Goal: Transaction & Acquisition: Obtain resource

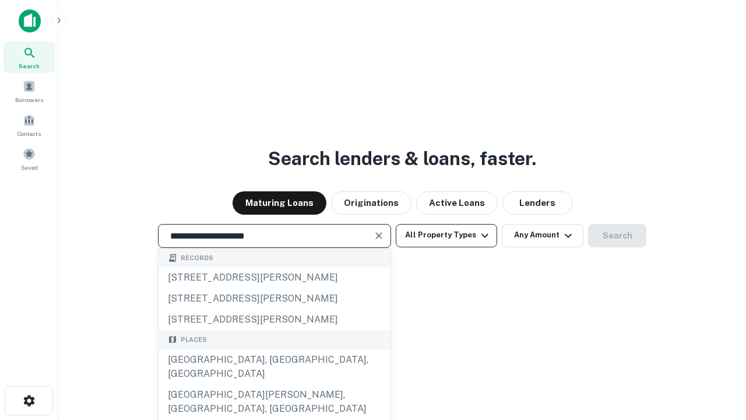
click at [274, 384] on div "Santa Monica, CA, USA" at bounding box center [275, 366] width 232 height 35
click at [446, 235] on button "All Property Types" at bounding box center [446, 235] width 101 height 23
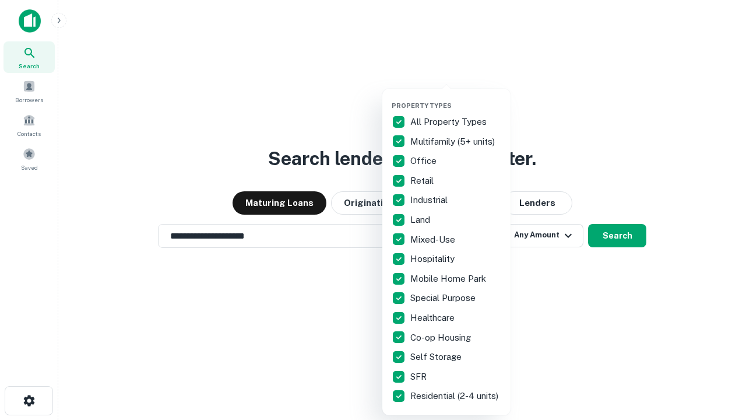
type input "**********"
click at [456, 98] on button "button" at bounding box center [456, 98] width 128 height 1
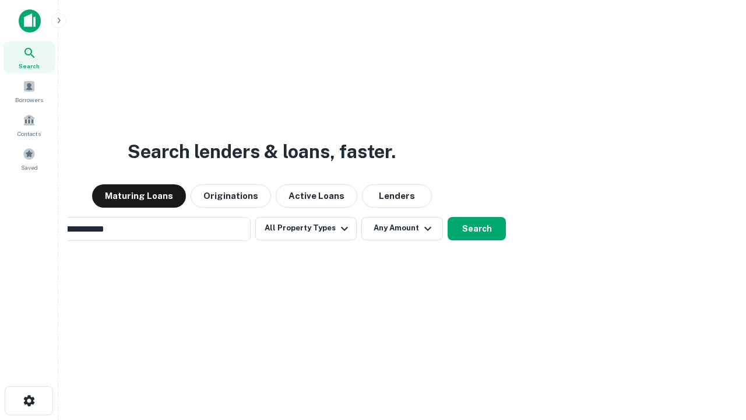
scroll to position [18, 0]
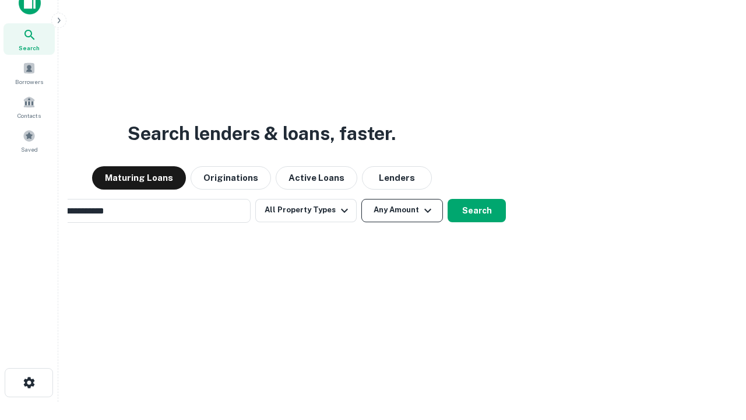
click at [361, 199] on button "Any Amount" at bounding box center [402, 210] width 82 height 23
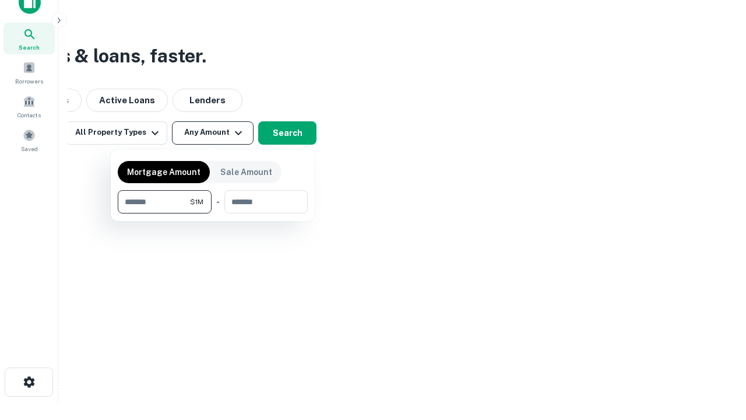
type input "*******"
click at [213, 213] on button "button" at bounding box center [213, 213] width 190 height 1
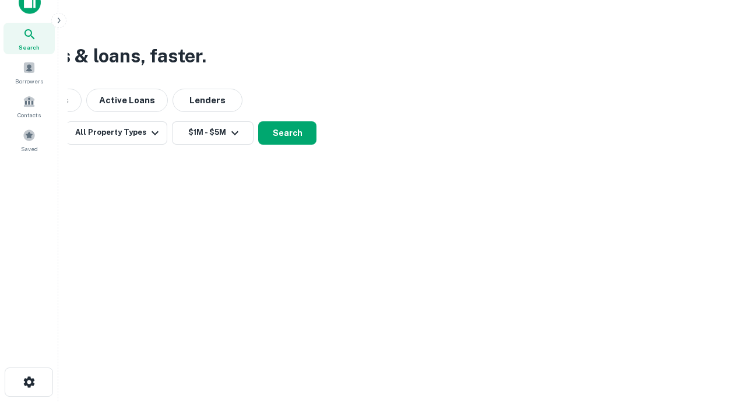
scroll to position [18, 0]
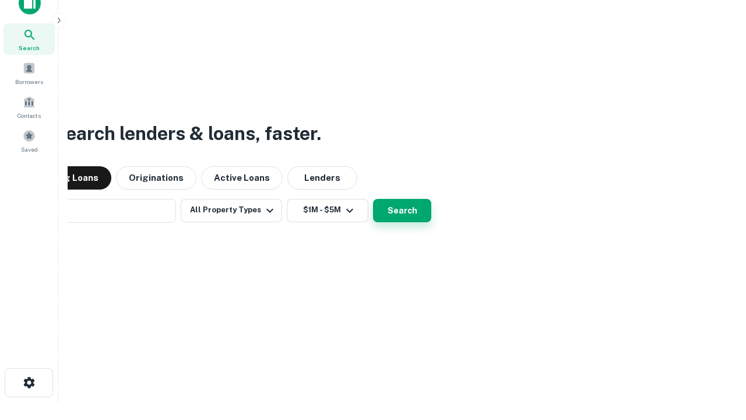
click at [373, 199] on button "Search" at bounding box center [402, 210] width 58 height 23
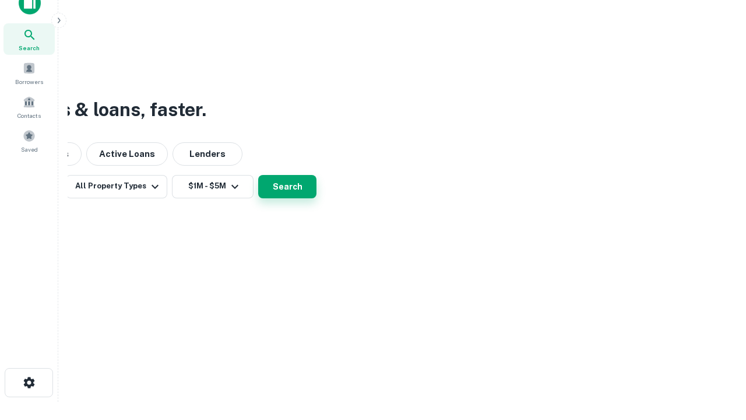
scroll to position [19, 0]
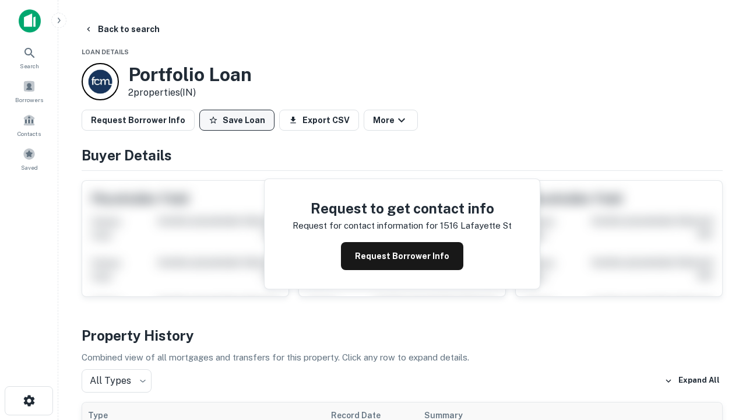
click at [237, 120] on button "Save Loan" at bounding box center [236, 120] width 75 height 21
